Goal: Task Accomplishment & Management: Complete application form

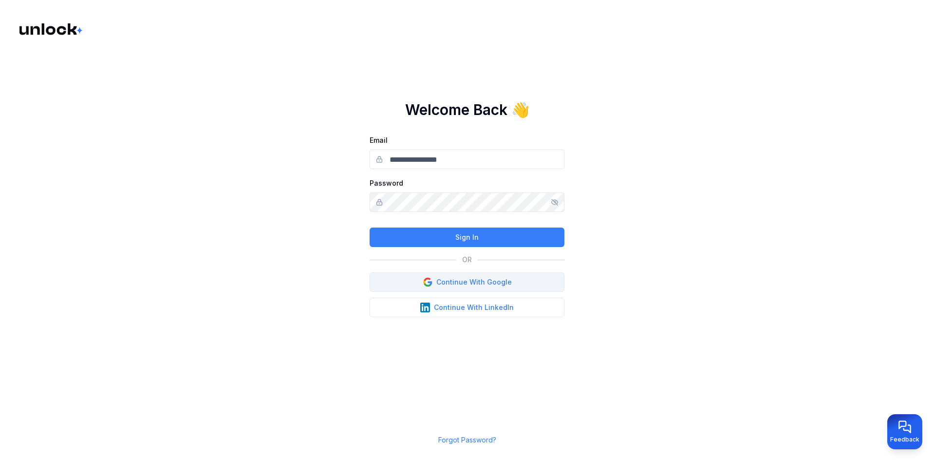
type input "**********"
click at [538, 277] on button "Continue With Google" at bounding box center [467, 281] width 195 height 19
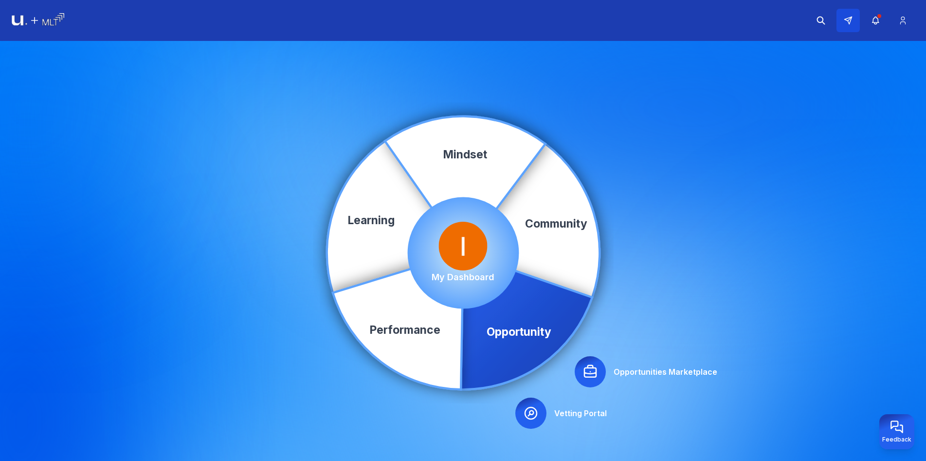
click at [854, 18] on button at bounding box center [848, 20] width 23 height 23
click at [873, 19] on icon "button" at bounding box center [875, 20] width 6 height 7
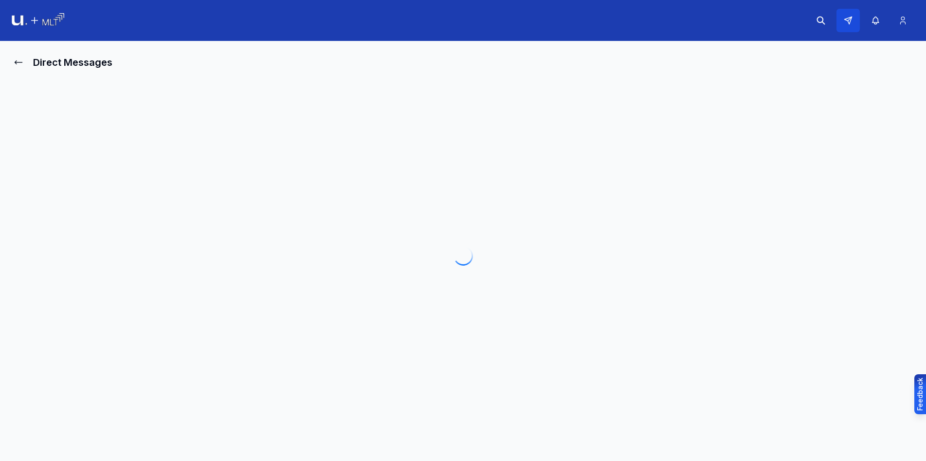
click at [851, 20] on icon at bounding box center [848, 20] width 7 height 7
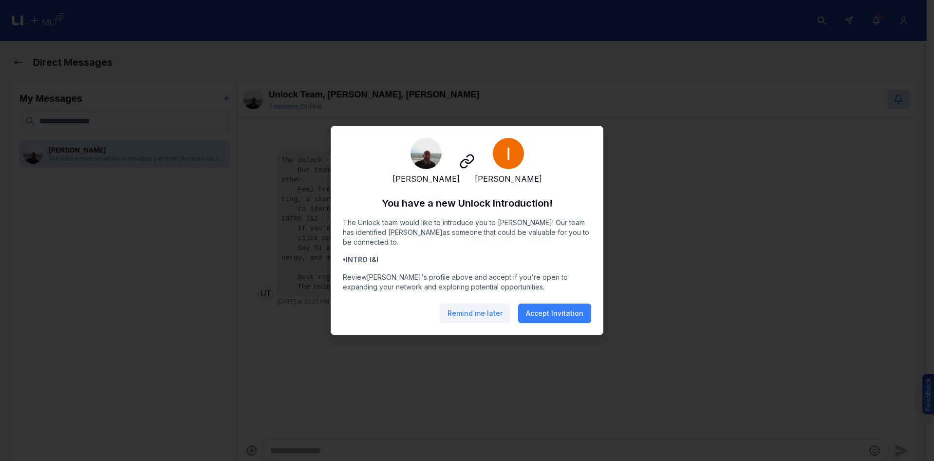
click at [485, 318] on button "Remind me later" at bounding box center [475, 312] width 71 height 19
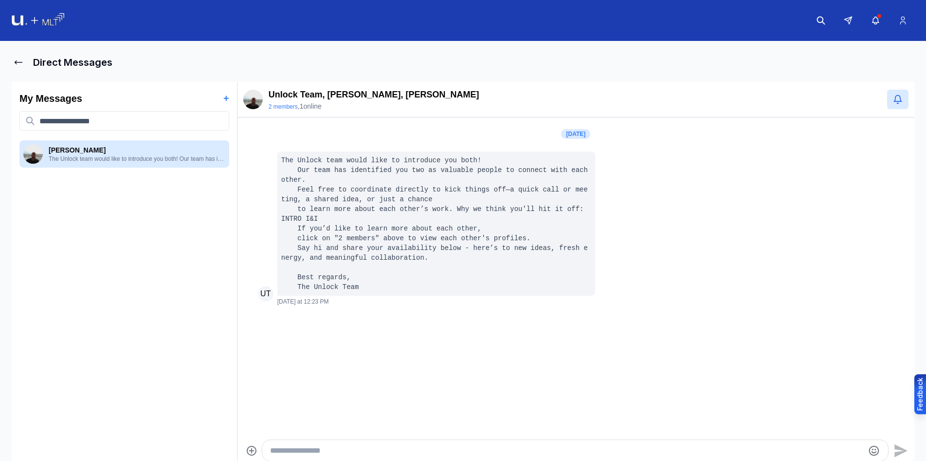
click at [27, 26] on img at bounding box center [38, 20] width 53 height 15
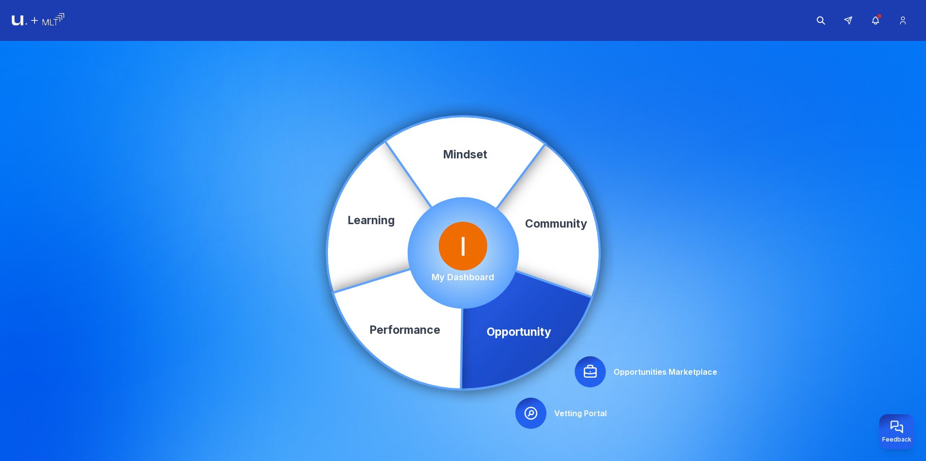
click at [595, 364] on icon at bounding box center [591, 372] width 16 height 16
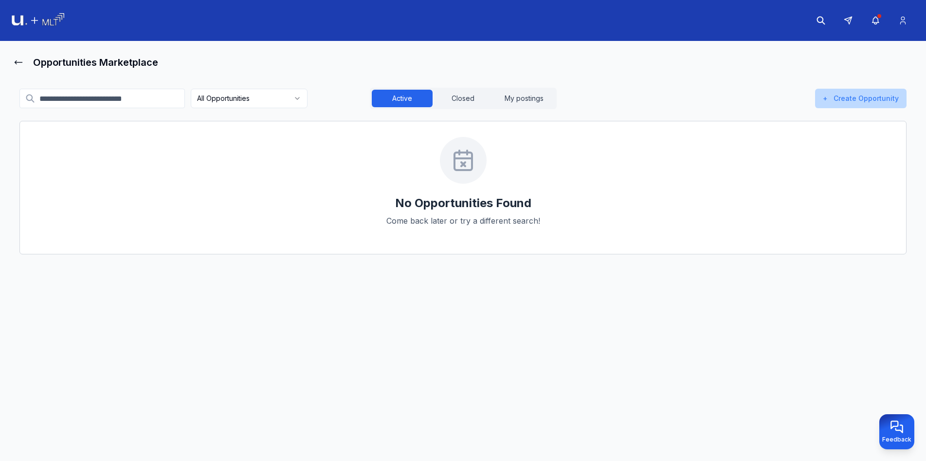
click at [897, 92] on button "+ Create Opportunity" at bounding box center [861, 98] width 92 height 19
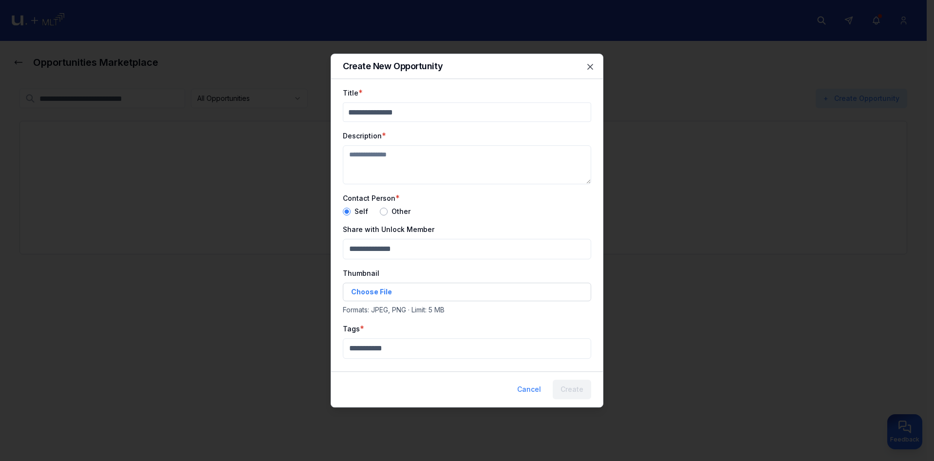
drag, startPoint x: 445, startPoint y: 91, endPoint x: 449, endPoint y: 107, distance: 17.0
click at [446, 97] on div "Title *" at bounding box center [467, 104] width 248 height 35
click at [452, 110] on input "Title" at bounding box center [467, 111] width 248 height 19
type input "*"
click at [433, 153] on textarea "Description" at bounding box center [467, 164] width 248 height 39
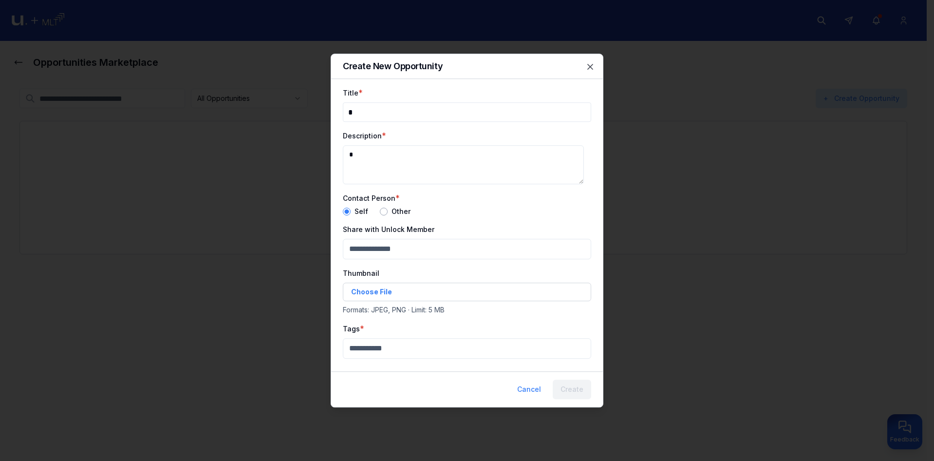
type textarea "*"
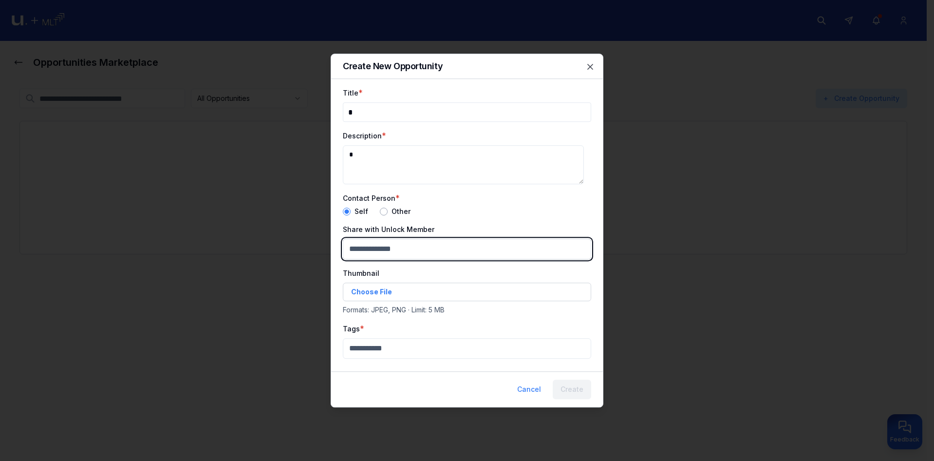
click at [421, 246] on body "Opportunities Marketplace All Opportunities Active Closed My postings + Create …" at bounding box center [463, 230] width 926 height 461
type input "***"
click at [421, 302] on div "[PERSON_NAME]" at bounding box center [463, 303] width 235 height 16
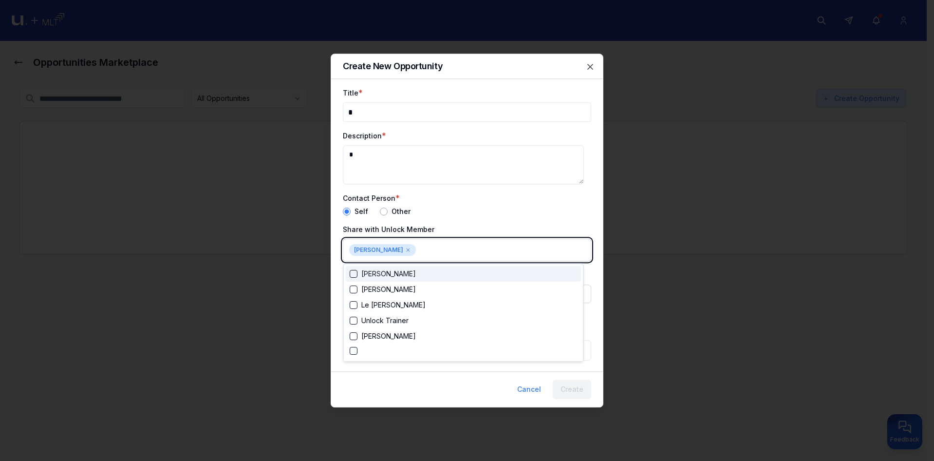
scroll to position [184, 0]
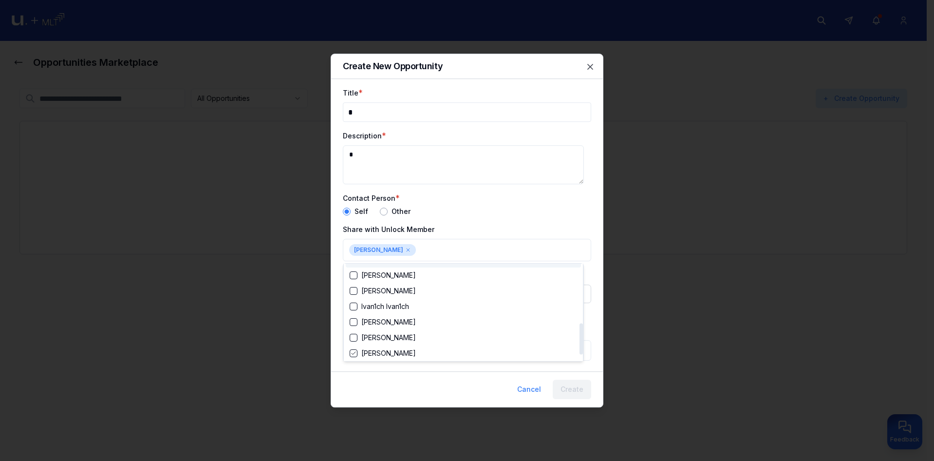
click at [450, 224] on div at bounding box center [467, 230] width 934 height 461
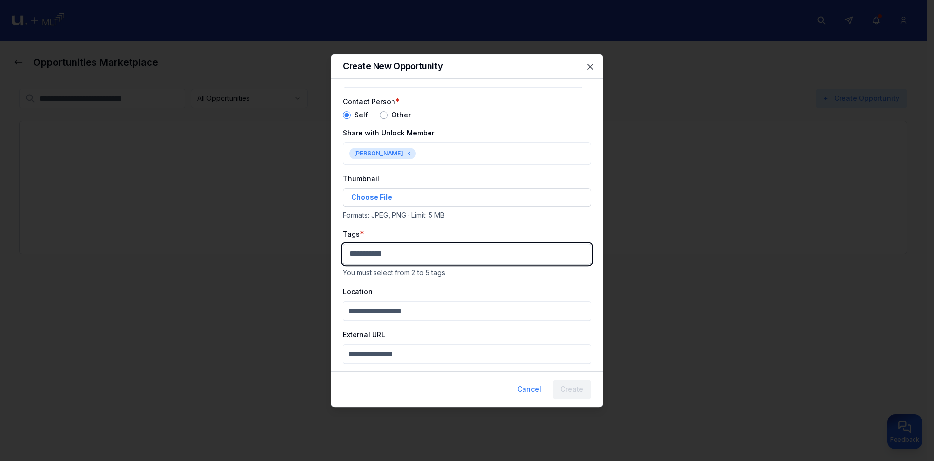
click at [399, 258] on body "Opportunities Marketplace All Opportunities Active Closed My postings + Create …" at bounding box center [463, 230] width 926 height 461
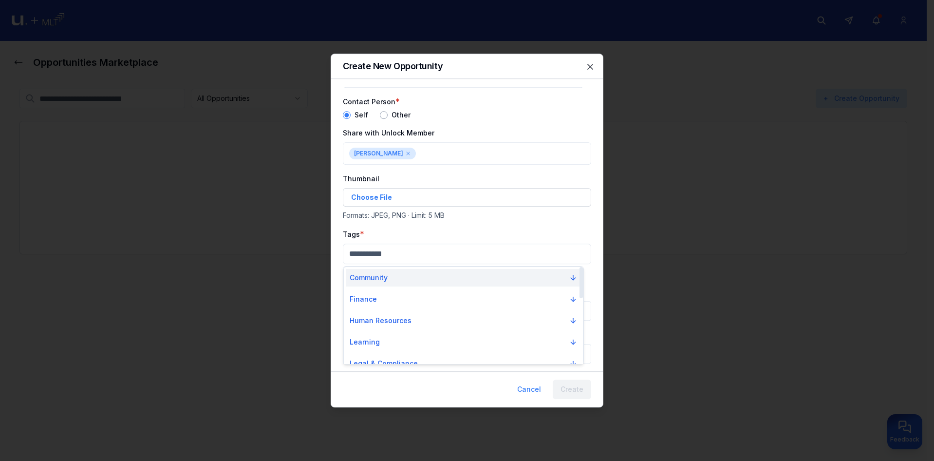
click at [399, 275] on button "Community" at bounding box center [463, 278] width 235 height 18
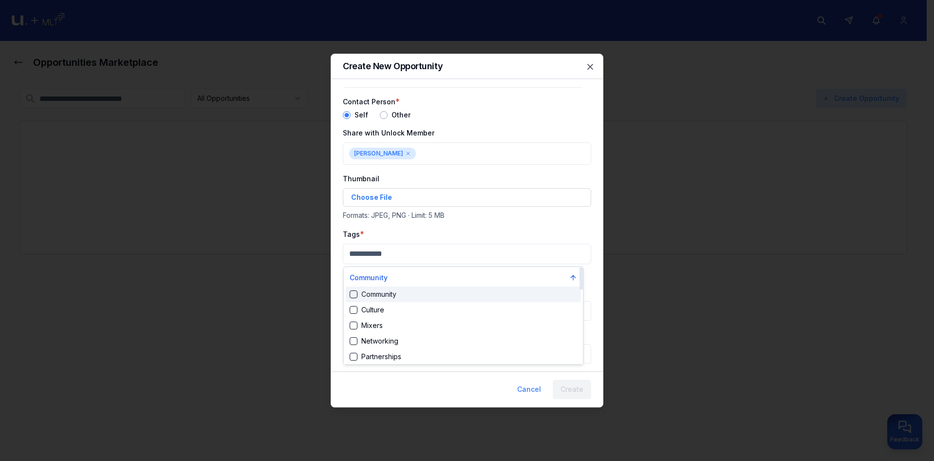
click at [399, 296] on div "Community" at bounding box center [463, 294] width 235 height 16
click at [399, 299] on div "Community" at bounding box center [463, 296] width 235 height 16
click at [403, 306] on div "Culture" at bounding box center [463, 310] width 235 height 16
click at [410, 296] on div "Community" at bounding box center [463, 296] width 235 height 16
click at [456, 227] on div at bounding box center [467, 230] width 934 height 461
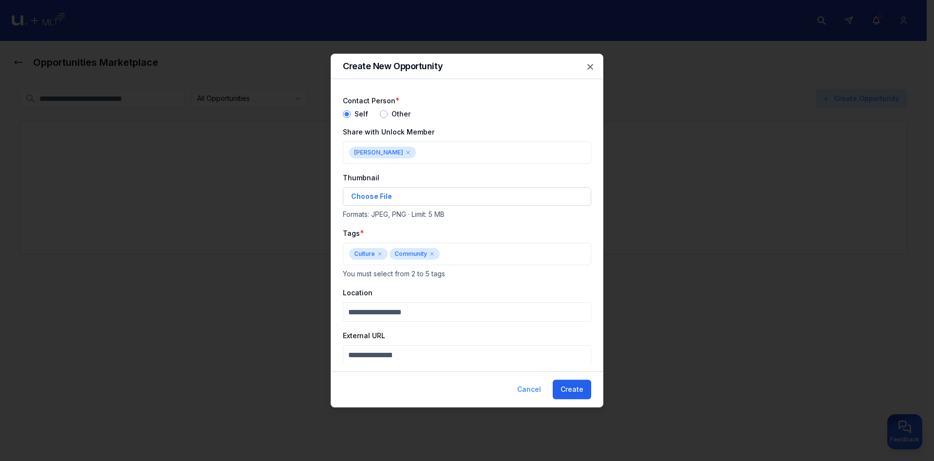
scroll to position [98, 0]
click at [579, 390] on button "Create" at bounding box center [572, 388] width 38 height 19
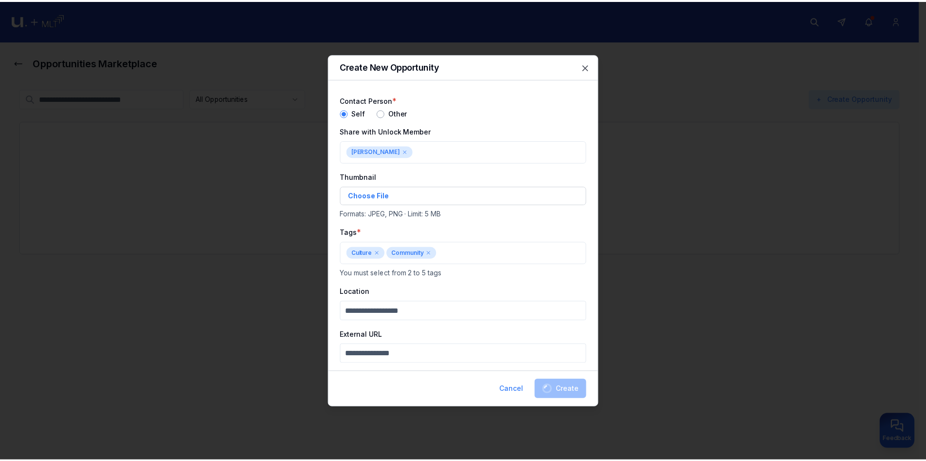
scroll to position [94, 0]
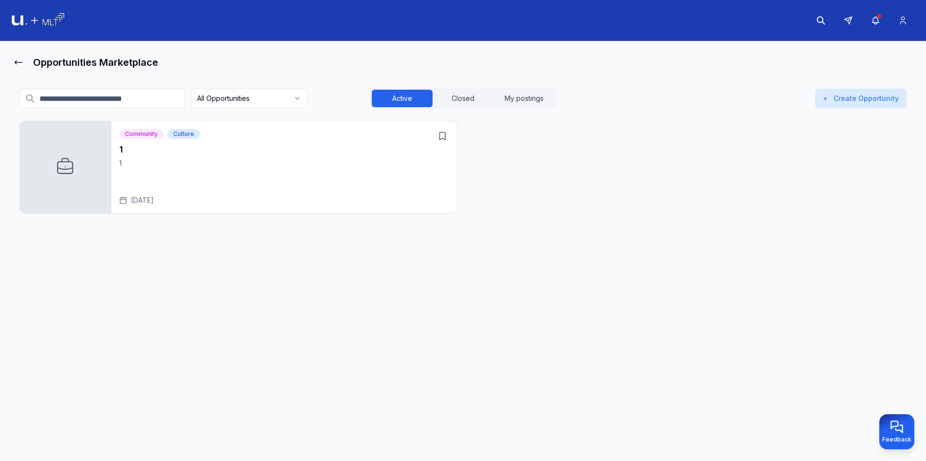
click at [334, 165] on p "1" at bounding box center [284, 163] width 330 height 10
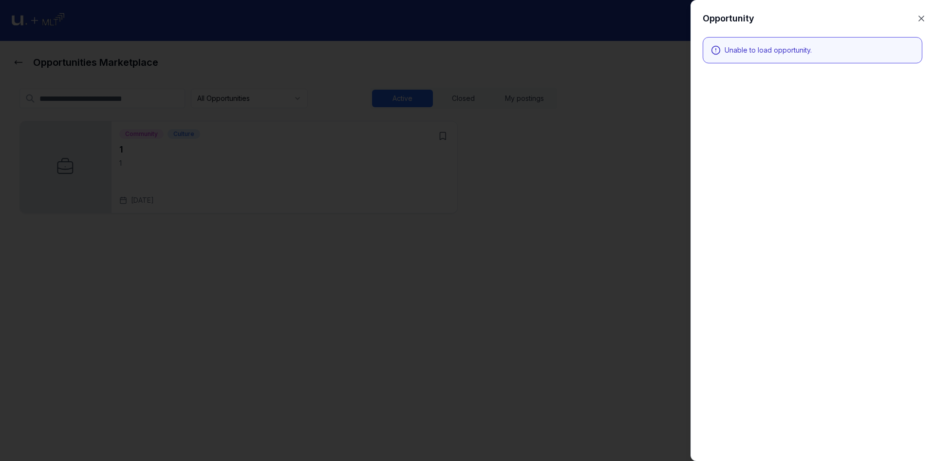
click at [645, 132] on div at bounding box center [467, 230] width 934 height 461
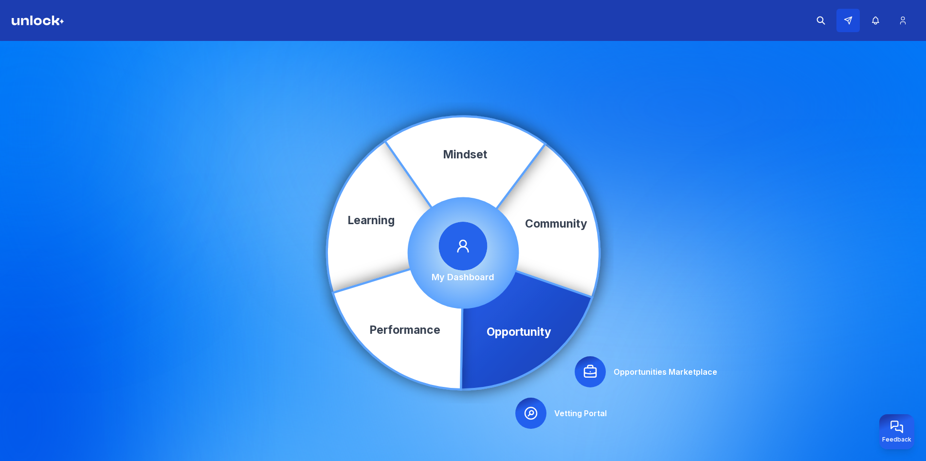
click at [843, 25] on button at bounding box center [848, 20] width 23 height 23
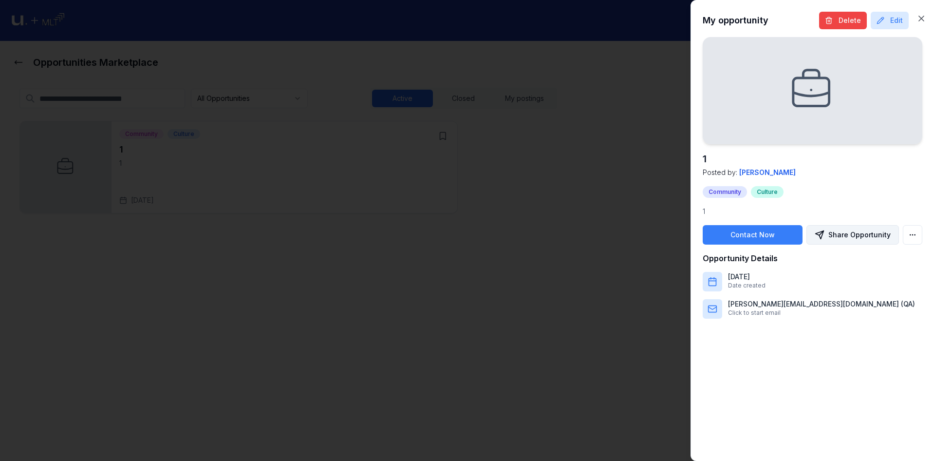
click at [859, 237] on button "Share Opportunity" at bounding box center [852, 234] width 92 height 19
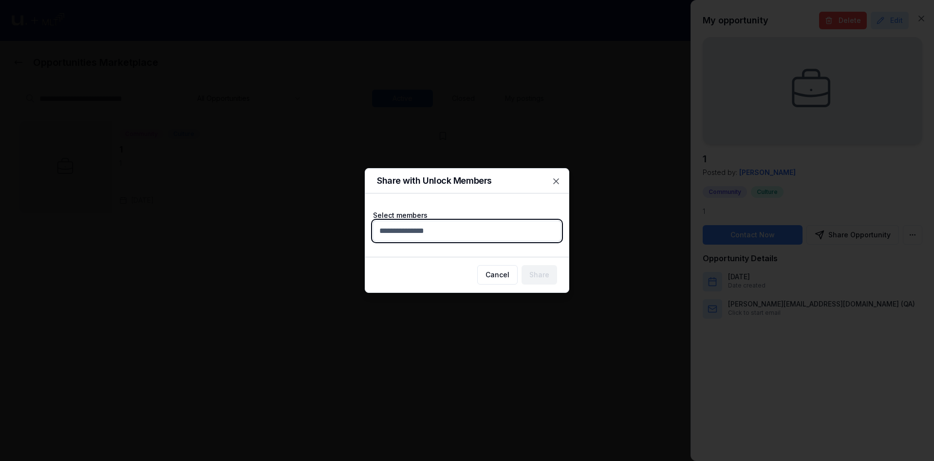
click at [527, 237] on body "Opportunities Marketplace All Opportunities Active Closed My postings + Create …" at bounding box center [463, 230] width 926 height 461
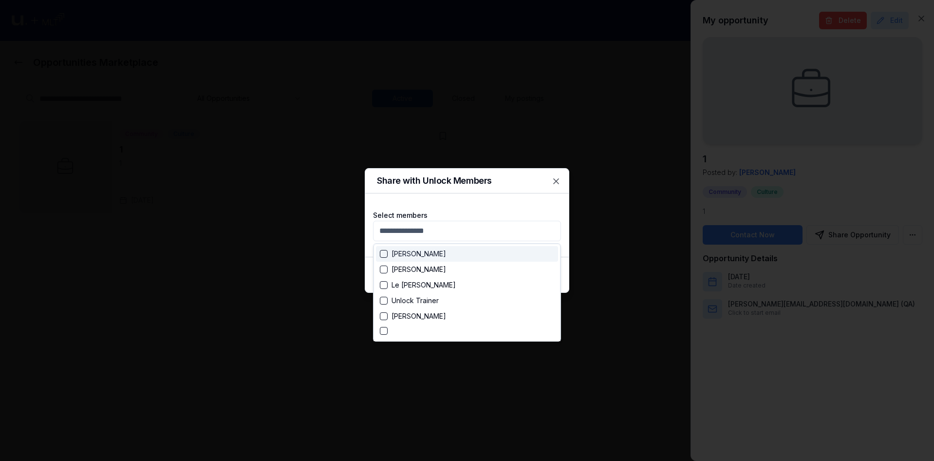
click at [556, 179] on div at bounding box center [467, 230] width 934 height 461
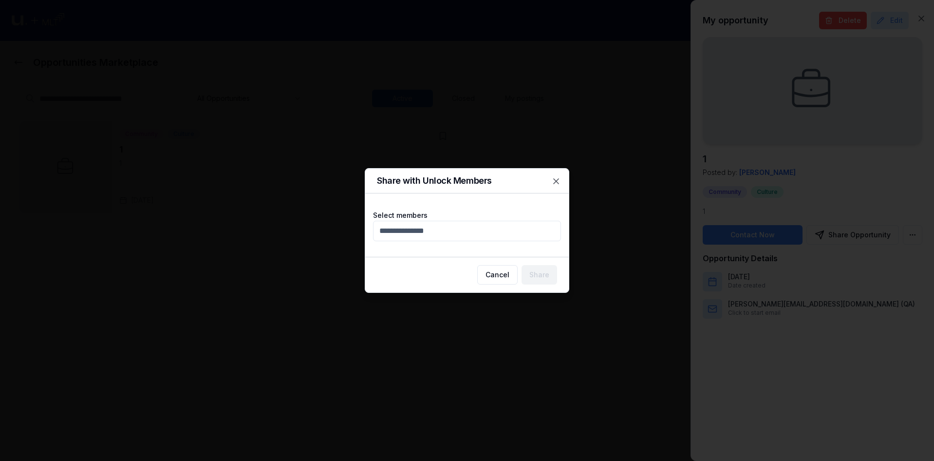
click at [570, 189] on div at bounding box center [467, 230] width 934 height 461
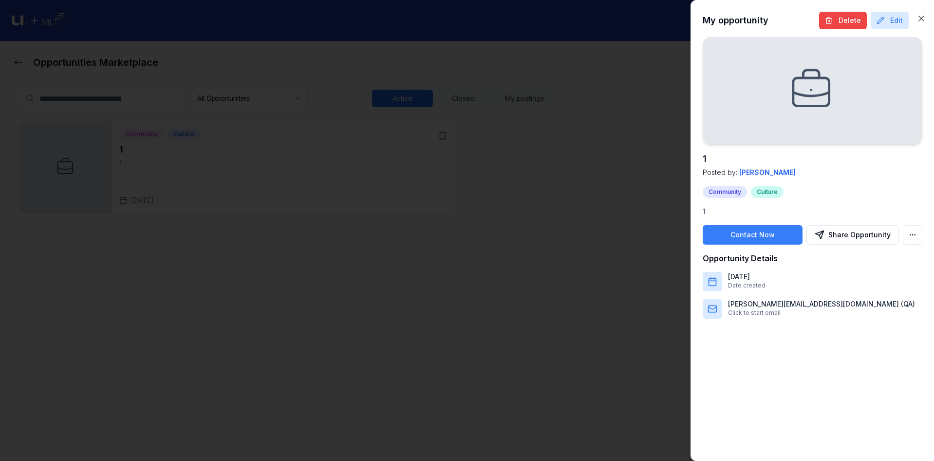
click at [583, 239] on div at bounding box center [467, 230] width 934 height 461
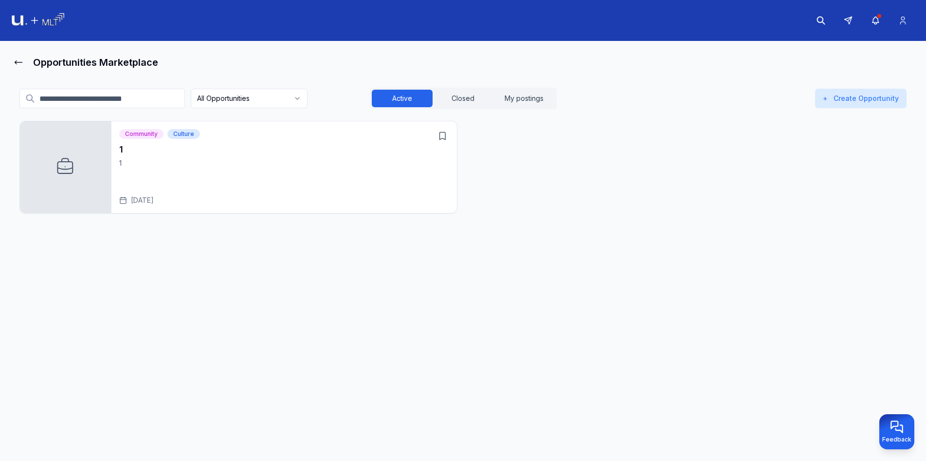
click at [382, 97] on button "Active" at bounding box center [402, 99] width 61 height 18
click at [532, 100] on button "My postings" at bounding box center [524, 99] width 61 height 18
click at [510, 98] on button "My postings" at bounding box center [524, 99] width 61 height 18
click at [464, 101] on button "Closed" at bounding box center [463, 99] width 61 height 18
click at [419, 98] on button "Active" at bounding box center [402, 99] width 61 height 18
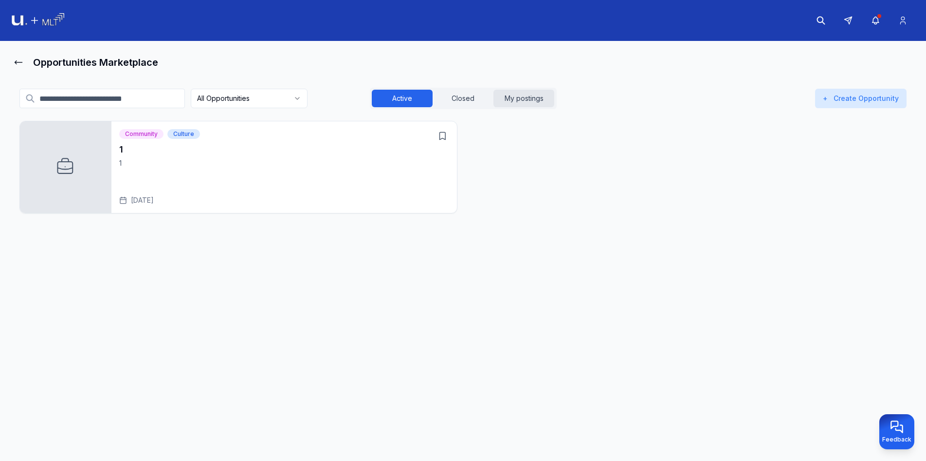
click at [518, 100] on button "My postings" at bounding box center [524, 99] width 61 height 18
click at [294, 145] on h3 "1" at bounding box center [284, 150] width 330 height 14
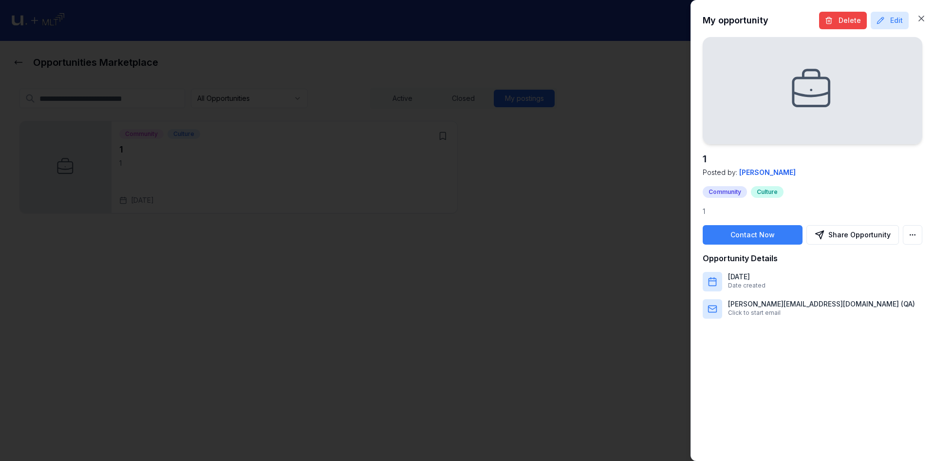
click at [531, 151] on div at bounding box center [467, 230] width 934 height 461
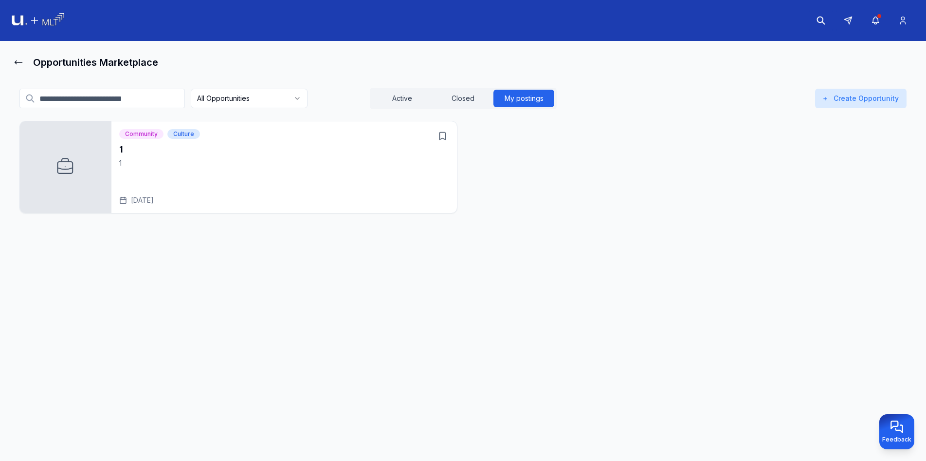
drag, startPoint x: 444, startPoint y: 136, endPoint x: 438, endPoint y: 136, distance: 6.3
click at [442, 136] on icon "Open 1" at bounding box center [443, 136] width 10 height 10
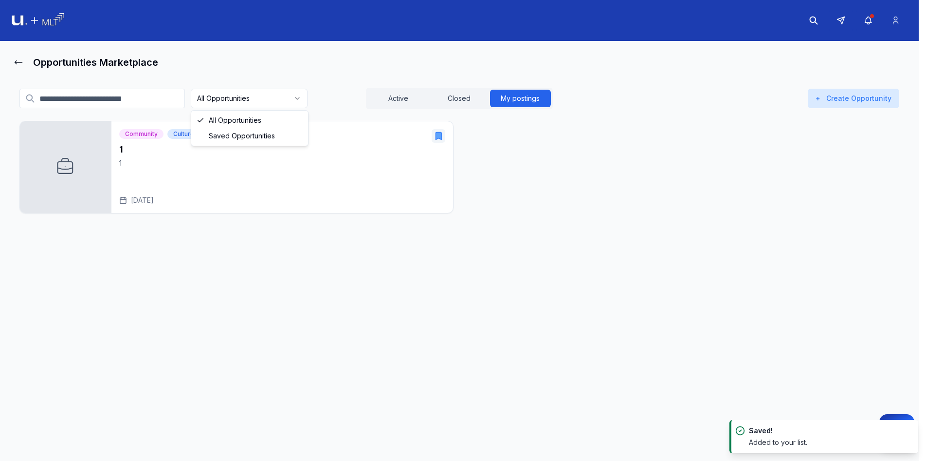
click at [283, 103] on html "Opportunities Marketplace All Opportunities Active Closed My postings + Create …" at bounding box center [463, 230] width 926 height 461
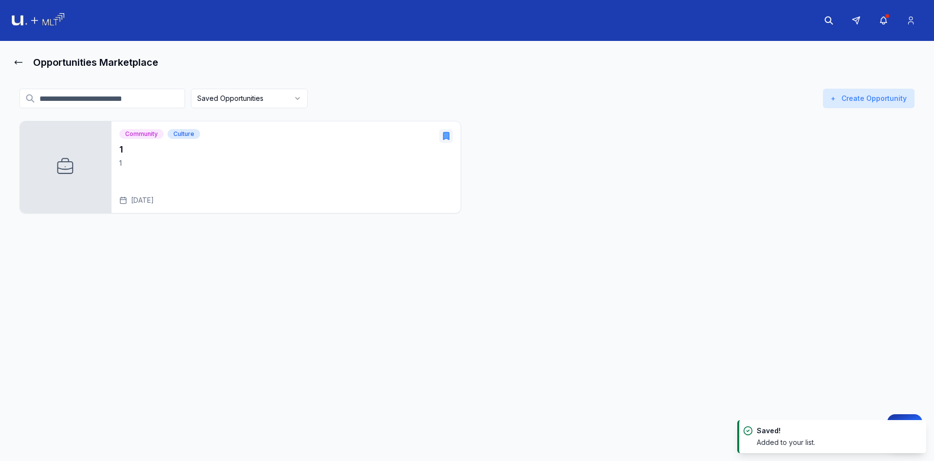
click at [273, 102] on html "Opportunities Marketplace Saved Opportunities Active Closed My postings + Creat…" at bounding box center [467, 230] width 934 height 461
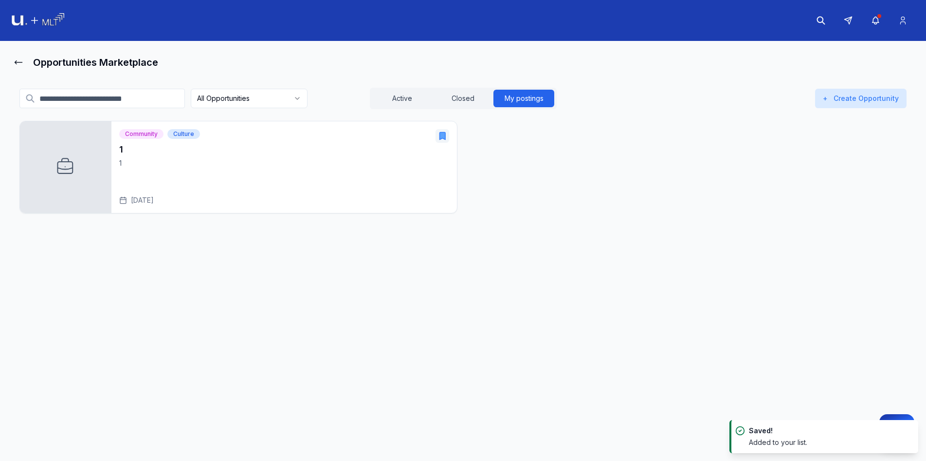
click at [452, 141] on div "Community Culture 1 1 [DATE]" at bounding box center [284, 167] width 346 height 92
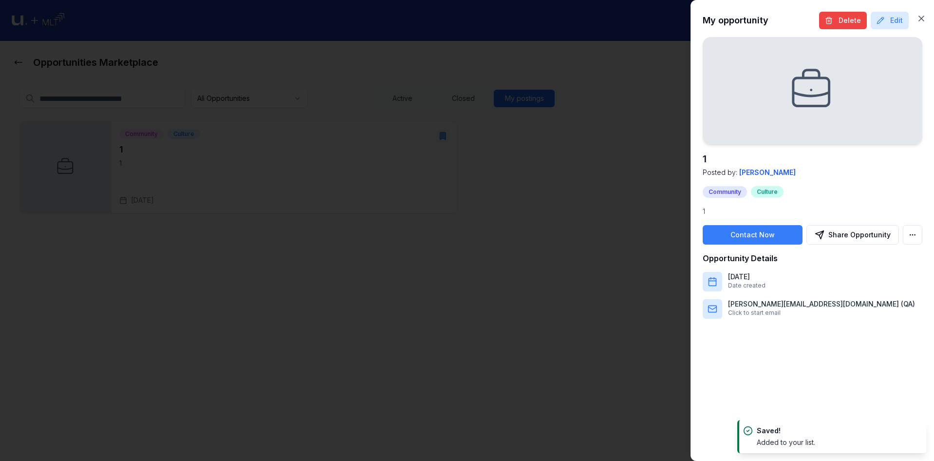
click at [444, 139] on div at bounding box center [467, 230] width 934 height 461
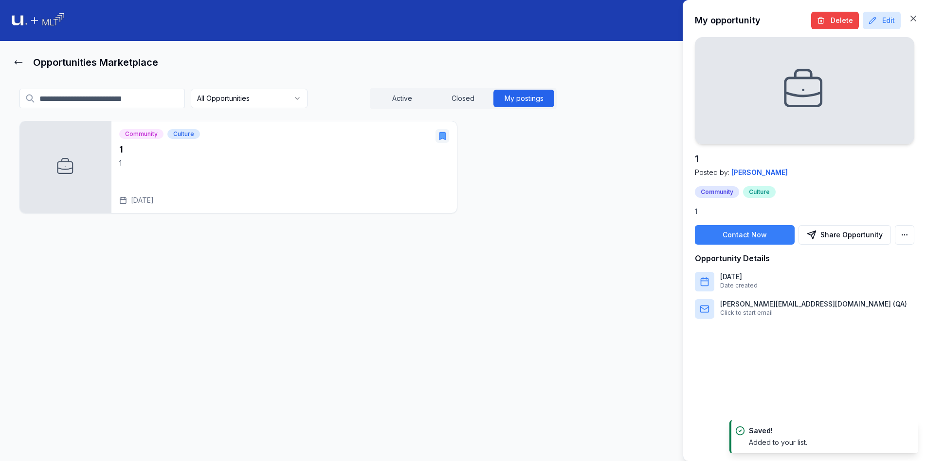
click at [444, 139] on icon "Open 1" at bounding box center [443, 135] width 6 height 7
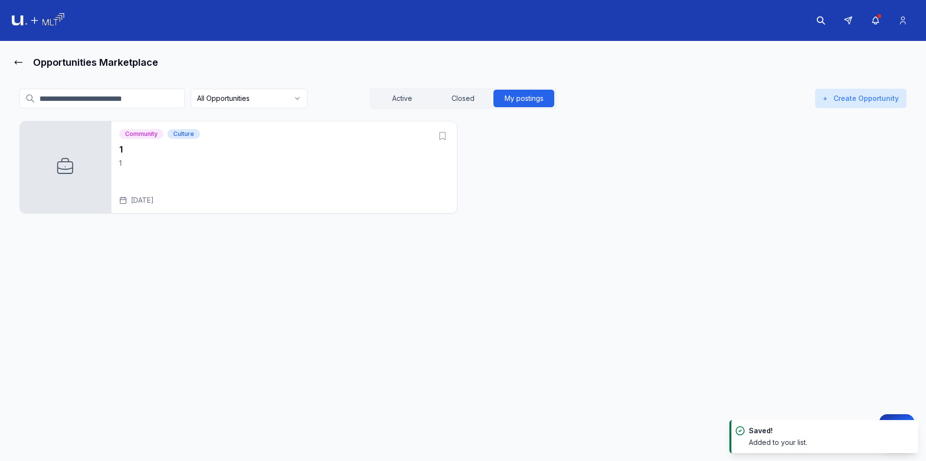
click at [444, 138] on div "Open 1" at bounding box center [443, 136] width 14 height 15
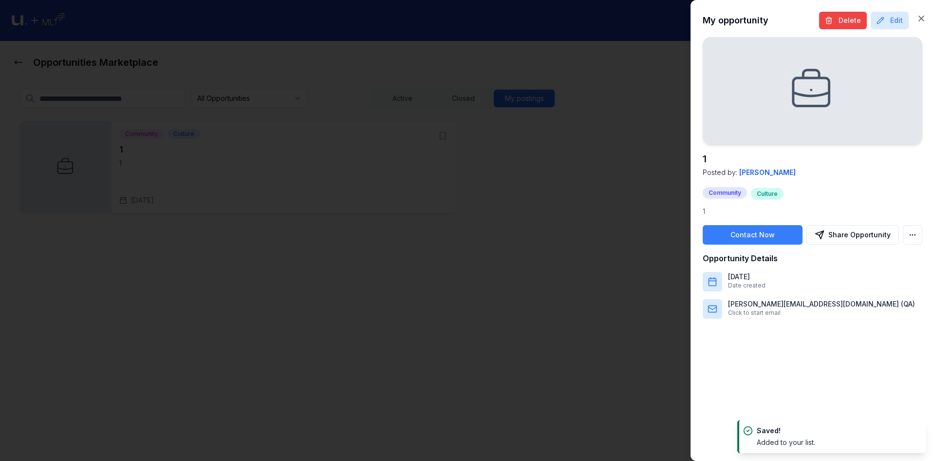
click at [444, 138] on div at bounding box center [467, 230] width 934 height 461
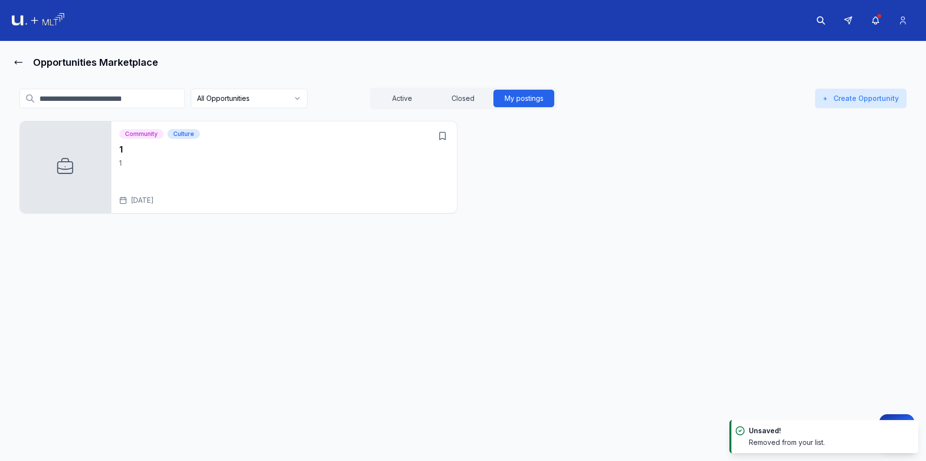
click at [383, 162] on p "1" at bounding box center [284, 163] width 330 height 10
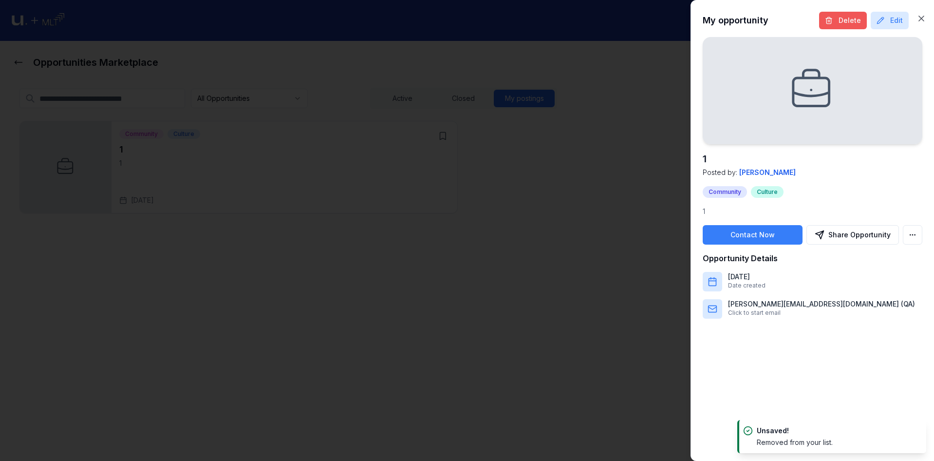
click at [836, 22] on button "Delete" at bounding box center [843, 21] width 48 height 18
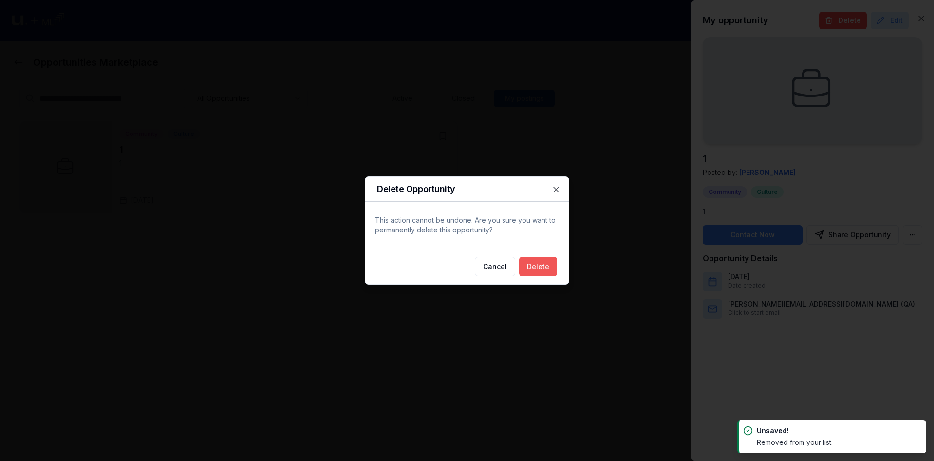
click at [547, 269] on button "Delete" at bounding box center [538, 266] width 38 height 19
